Goal: Transaction & Acquisition: Book appointment/travel/reservation

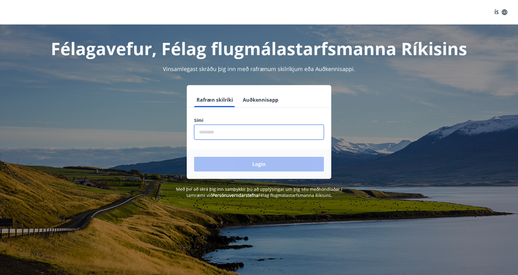
click at [250, 133] on input "phone" at bounding box center [259, 132] width 130 height 15
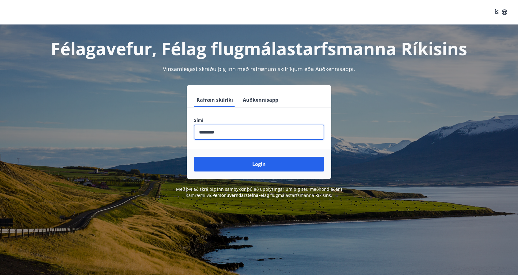
type input "********"
click at [194, 157] on button "Login" at bounding box center [259, 164] width 130 height 15
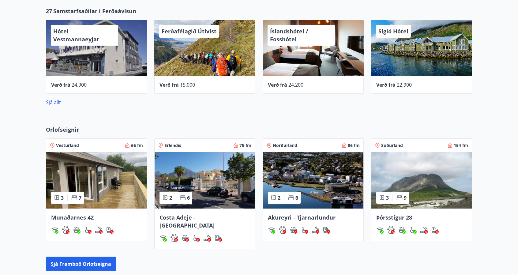
scroll to position [287, 0]
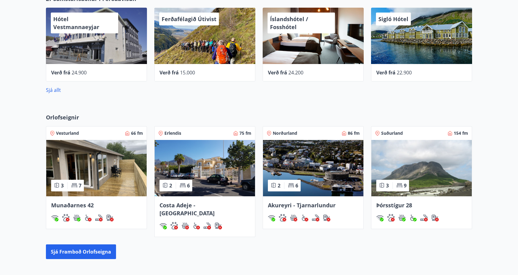
click at [112, 159] on img at bounding box center [96, 168] width 100 height 56
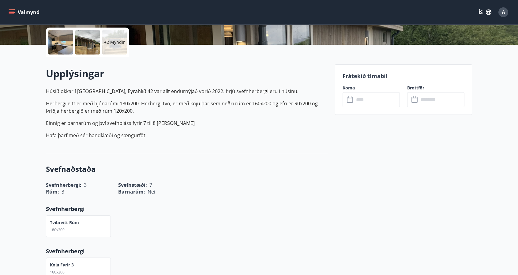
scroll to position [153, 0]
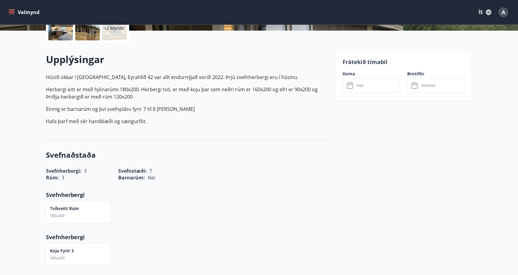
click at [367, 82] on input "text" at bounding box center [377, 85] width 46 height 15
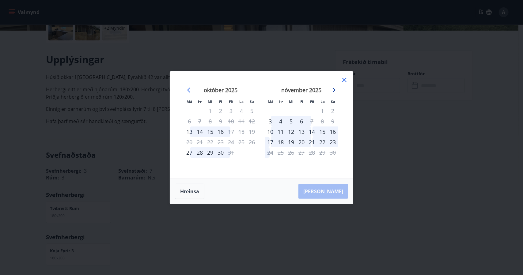
click at [332, 90] on icon "Move forward to switch to the next month." at bounding box center [332, 90] width 5 height 5
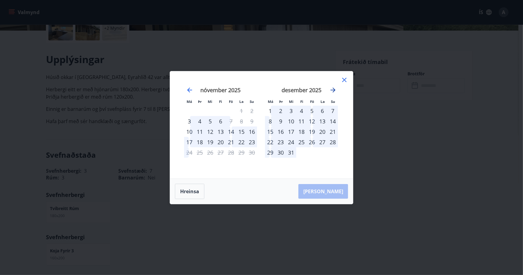
click at [335, 89] on icon "Move forward to switch to the next month." at bounding box center [332, 89] width 7 height 7
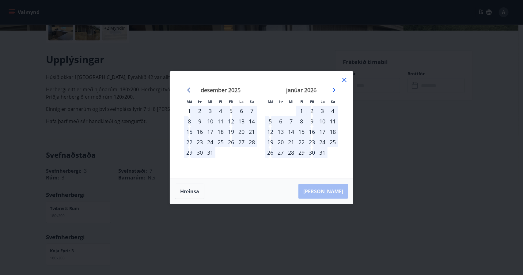
click at [189, 89] on icon "Move backward to switch to the previous month." at bounding box center [189, 90] width 5 height 5
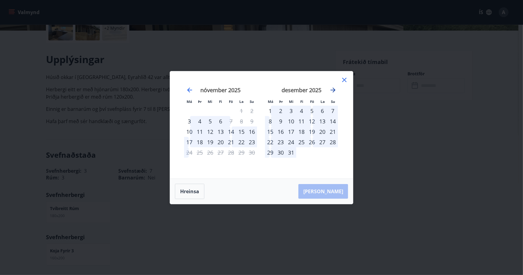
click at [330, 92] on icon "Move forward to switch to the next month." at bounding box center [332, 89] width 7 height 7
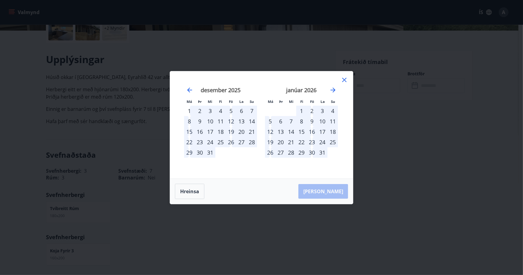
click at [344, 80] on icon at bounding box center [344, 80] width 4 height 4
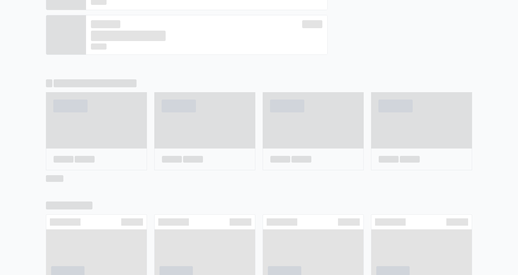
scroll to position [292, 0]
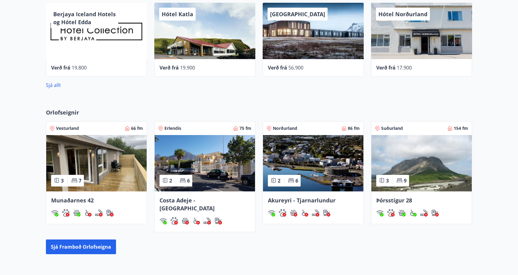
click at [409, 160] on img at bounding box center [421, 163] width 100 height 56
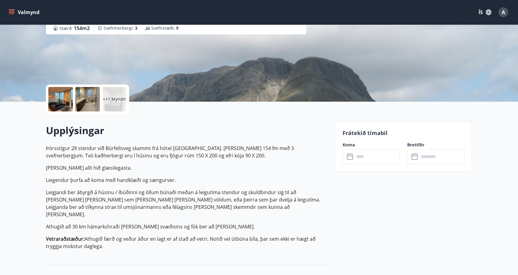
scroll to position [92, 0]
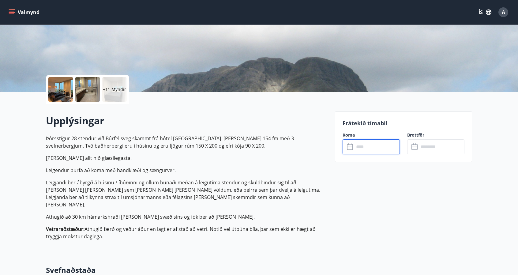
click at [365, 142] on input "text" at bounding box center [377, 146] width 46 height 15
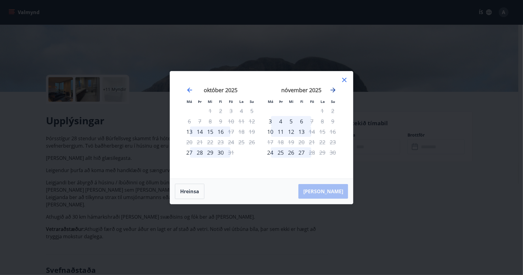
click at [331, 90] on icon "Move forward to switch to the next month." at bounding box center [332, 90] width 5 height 5
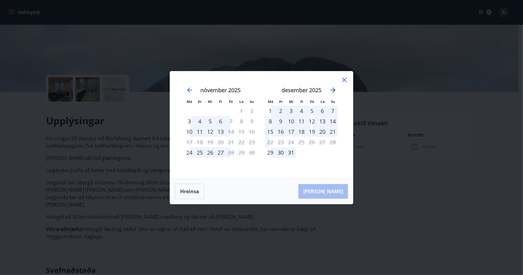
click at [331, 90] on icon "Move forward to switch to the next month." at bounding box center [332, 90] width 5 height 5
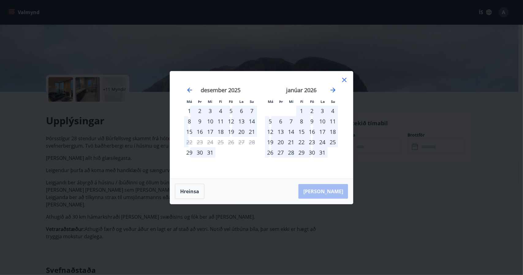
click at [344, 81] on icon at bounding box center [344, 79] width 7 height 7
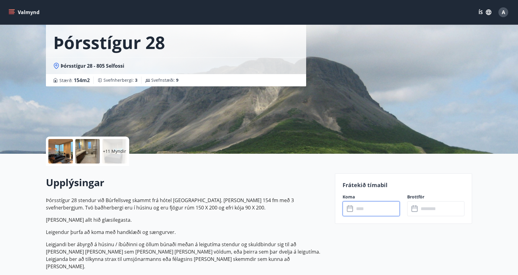
scroll to position [18, 0]
